Goal: Book appointment/travel/reservation

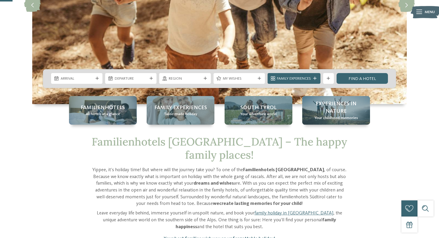
scroll to position [131, 0]
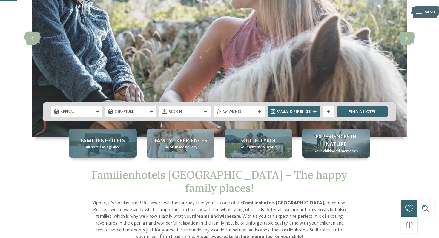
click at [100, 143] on span "Familienhotels" at bounding box center [103, 140] width 44 height 7
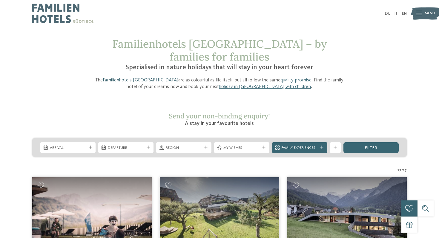
click at [119, 78] on link "Familienhotels [GEOGRAPHIC_DATA]" at bounding box center [141, 80] width 76 height 5
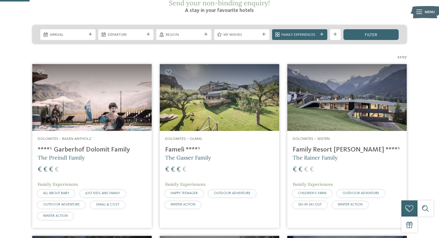
scroll to position [109, 0]
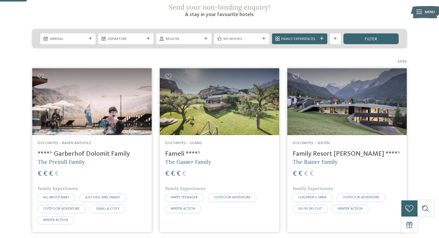
click at [340, 104] on img at bounding box center [348, 101] width 120 height 67
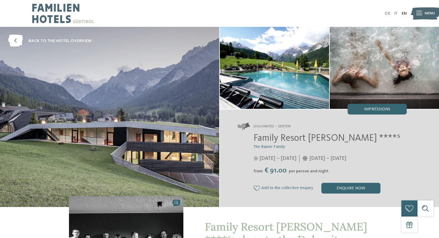
click at [59, 10] on img at bounding box center [63, 13] width 62 height 27
